Goal: Transaction & Acquisition: Subscribe to service/newsletter

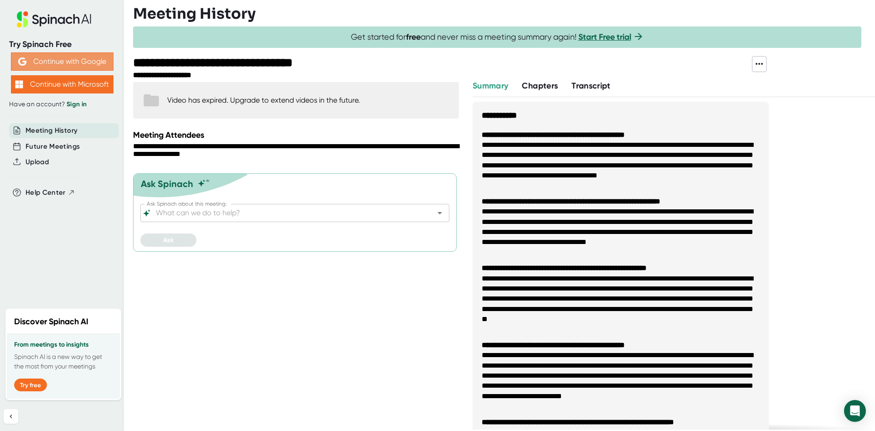
click at [78, 59] on button "Continue with Google" at bounding box center [62, 61] width 103 height 18
click at [52, 62] on button "Continue with Google" at bounding box center [62, 61] width 103 height 18
click at [45, 23] on icon at bounding box center [43, 22] width 7 height 10
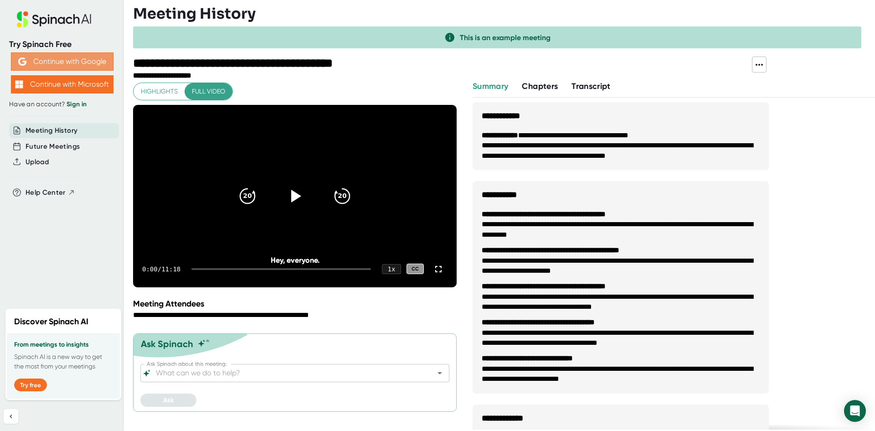
click at [68, 60] on button "Continue with Google" at bounding box center [62, 61] width 103 height 18
click at [30, 380] on button "Try free" at bounding box center [30, 384] width 33 height 13
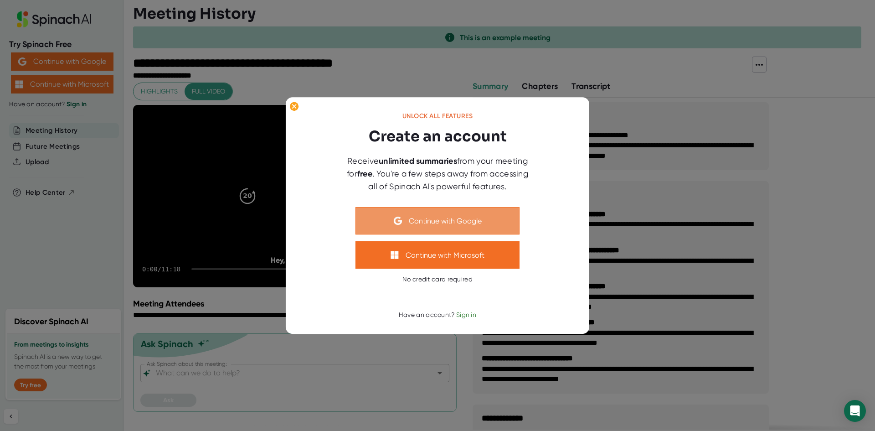
click at [483, 227] on button "Continue with Google" at bounding box center [438, 220] width 164 height 27
